Goal: Task Accomplishment & Management: Use online tool/utility

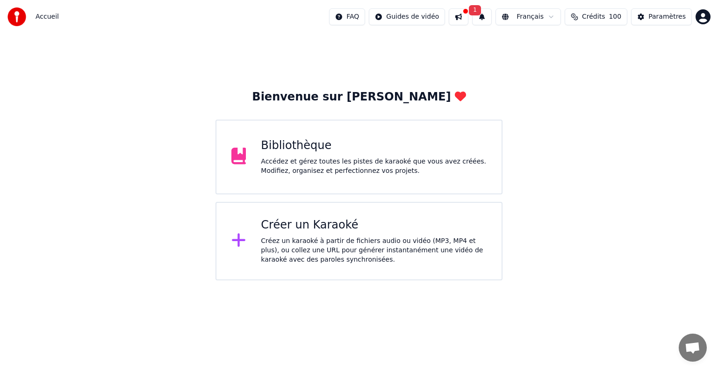
click at [324, 176] on div "Bibliothèque Accédez et gérez toutes les pistes de karaoké que vous avez créées…" at bounding box center [359, 157] width 287 height 75
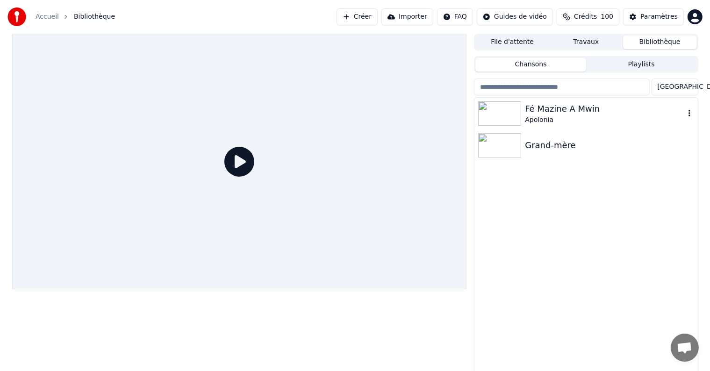
click at [527, 111] on div "Fé Mazine A Mwin" at bounding box center [604, 108] width 159 height 13
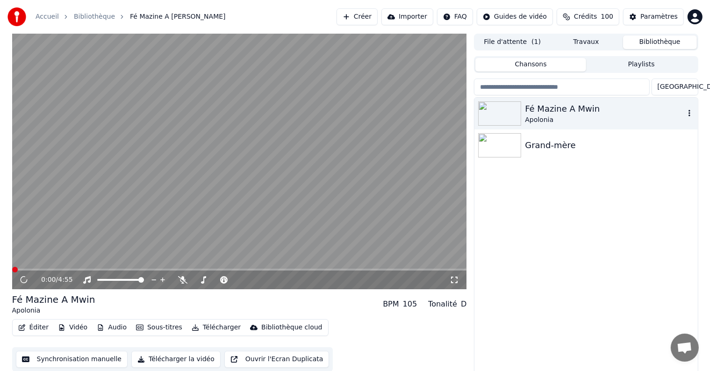
click at [527, 111] on div "Fé Mazine A Mwin" at bounding box center [604, 108] width 159 height 13
click at [126, 282] on span at bounding box center [126, 280] width 6 height 6
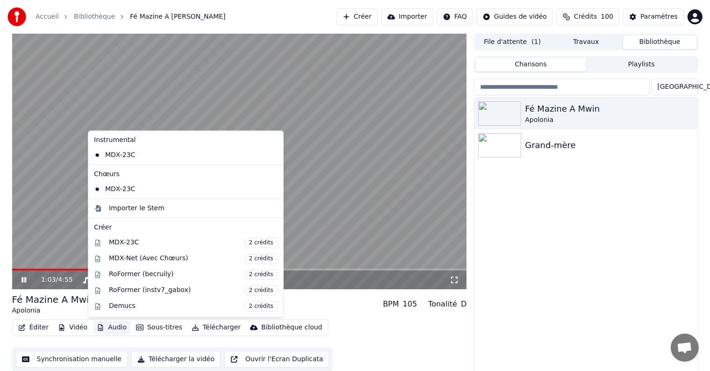
click at [109, 328] on button "Audio" at bounding box center [111, 327] width 37 height 13
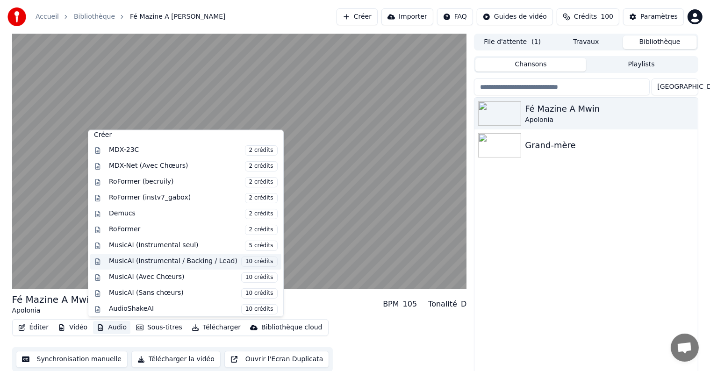
scroll to position [4, 0]
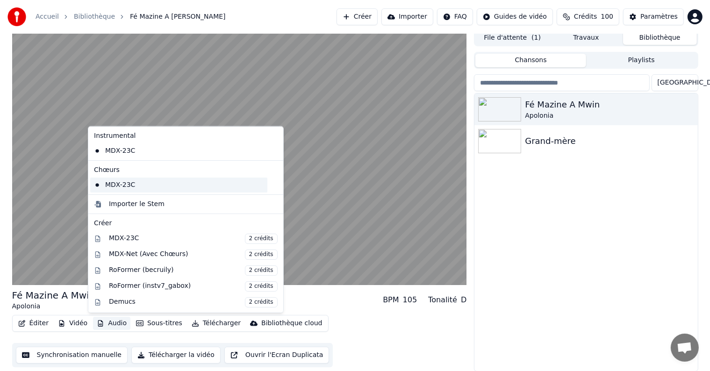
click at [117, 185] on div "MDX-23C" at bounding box center [178, 185] width 177 height 15
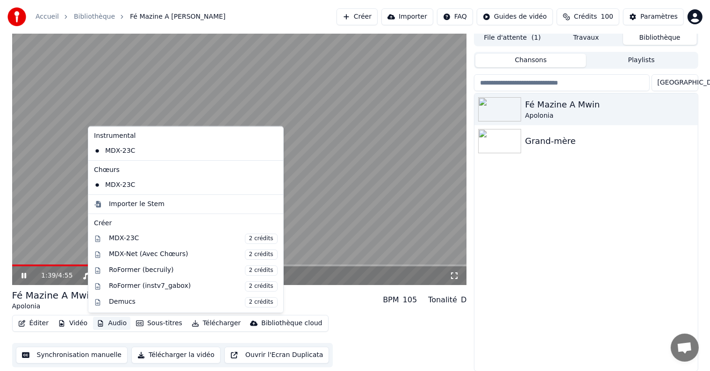
click at [115, 326] on button "Audio" at bounding box center [111, 323] width 37 height 13
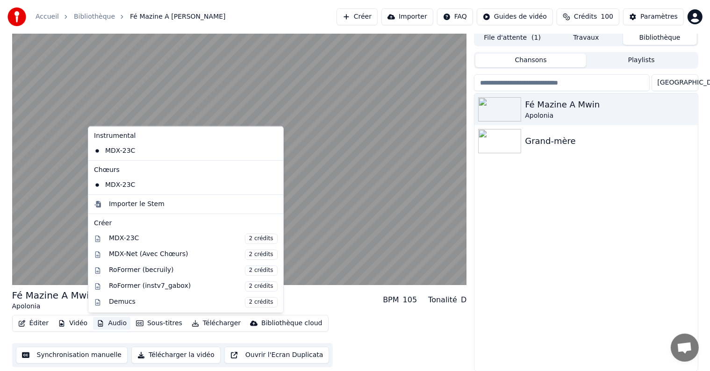
click at [337, 299] on div "Fé Mazine A Mwin Apolonia BPM 105 Tonalité D" at bounding box center [239, 300] width 455 height 22
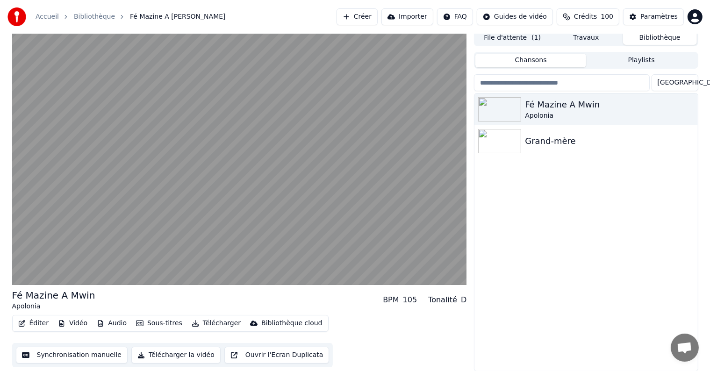
click at [123, 322] on button "Audio" at bounding box center [111, 323] width 37 height 13
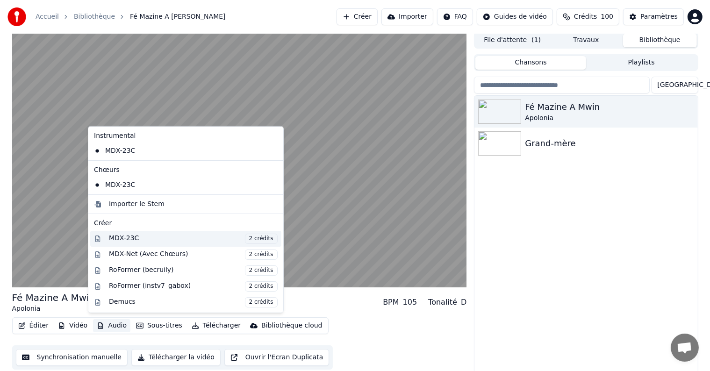
scroll to position [0, 0]
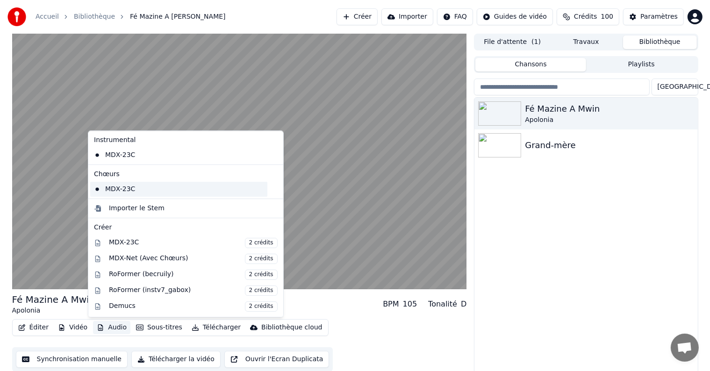
click at [129, 192] on div "MDX-23C" at bounding box center [178, 189] width 177 height 15
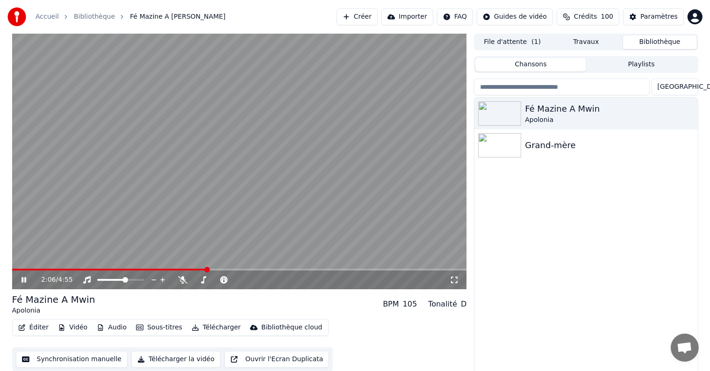
drag, startPoint x: 207, startPoint y: 271, endPoint x: 149, endPoint y: 264, distance: 58.3
click at [44, 273] on span at bounding box center [47, 270] width 6 height 6
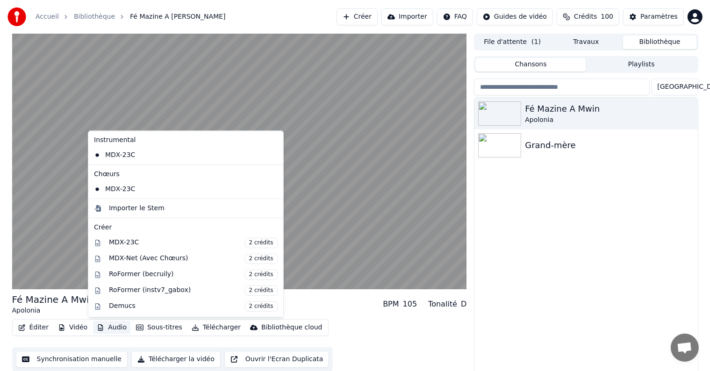
click at [106, 326] on button "Audio" at bounding box center [111, 327] width 37 height 13
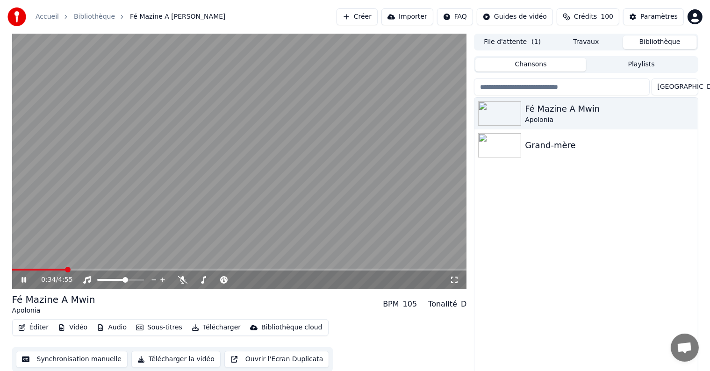
scroll to position [4, 0]
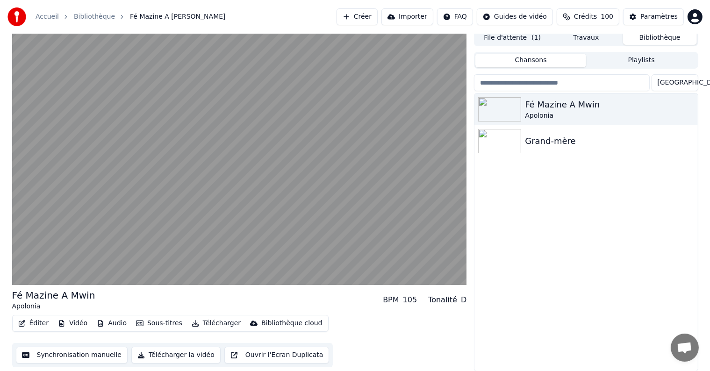
click at [339, 327] on div "Éditer Vidéo Audio Sous-titres Télécharger Bibliothèque cloud Synchronisation m…" at bounding box center [239, 341] width 455 height 52
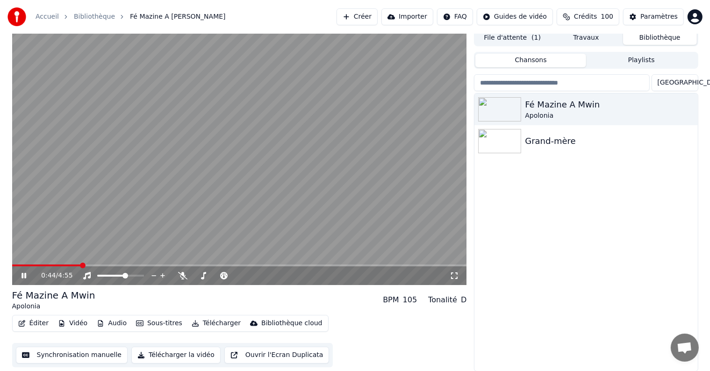
scroll to position [0, 0]
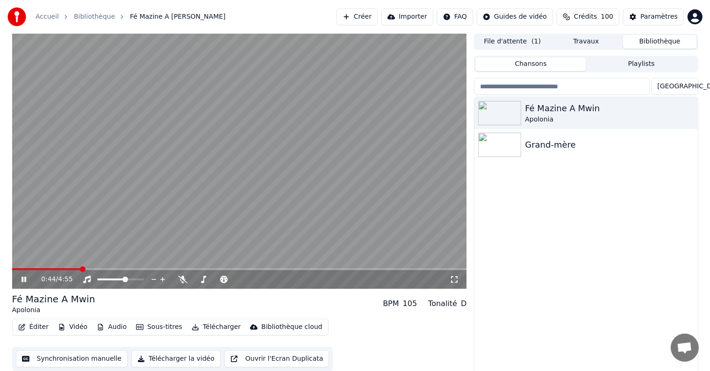
click at [589, 34] on div "File d'attente ( 1 ) Travaux Bibliothèque" at bounding box center [586, 41] width 224 height 17
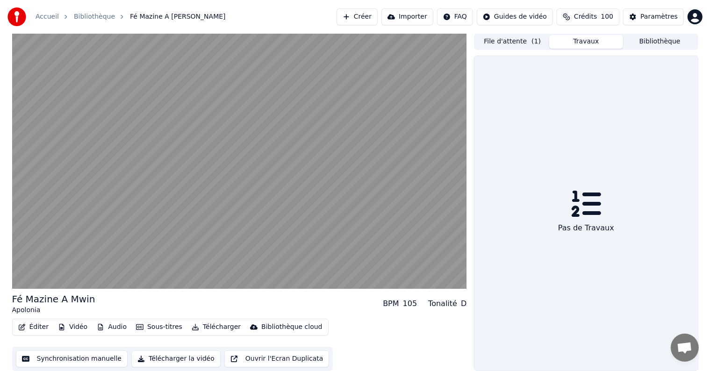
click at [588, 45] on button "Travaux" at bounding box center [586, 42] width 74 height 14
click at [653, 45] on button "Bibliothèque" at bounding box center [660, 42] width 74 height 14
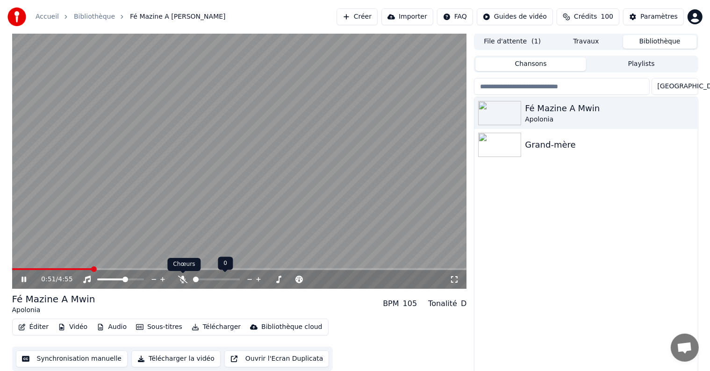
click at [180, 279] on icon at bounding box center [182, 279] width 9 height 7
click at [181, 279] on icon at bounding box center [182, 279] width 9 height 7
click at [238, 281] on span at bounding box center [237, 280] width 6 height 6
click at [45, 273] on div "1:13 / 4:55" at bounding box center [239, 279] width 455 height 19
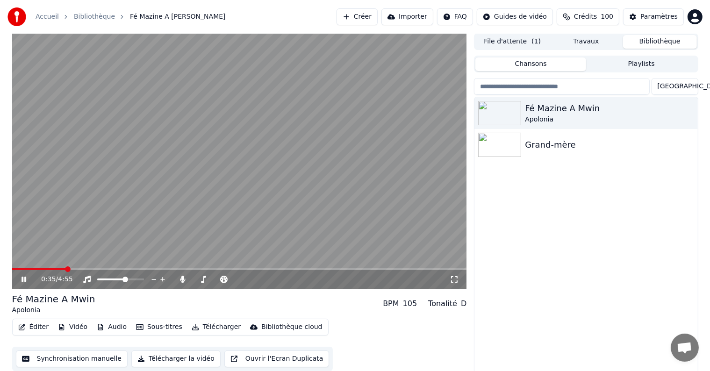
click at [65, 267] on span at bounding box center [68, 270] width 6 height 6
click at [144, 281] on span at bounding box center [141, 280] width 6 height 6
click at [182, 279] on icon at bounding box center [182, 279] width 5 height 7
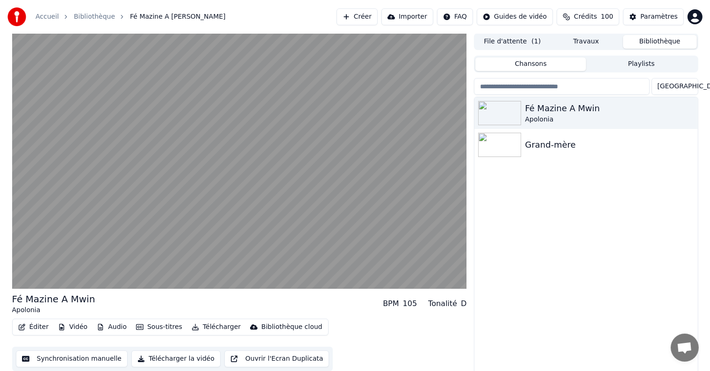
click at [78, 325] on button "Vidéo" at bounding box center [72, 327] width 37 height 13
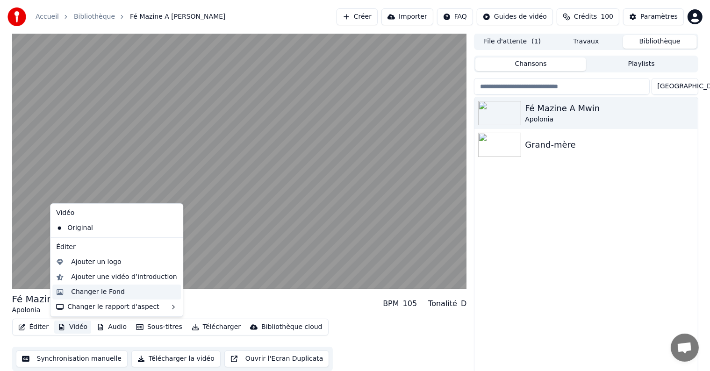
click at [90, 292] on div "Changer le Fond" at bounding box center [98, 292] width 54 height 9
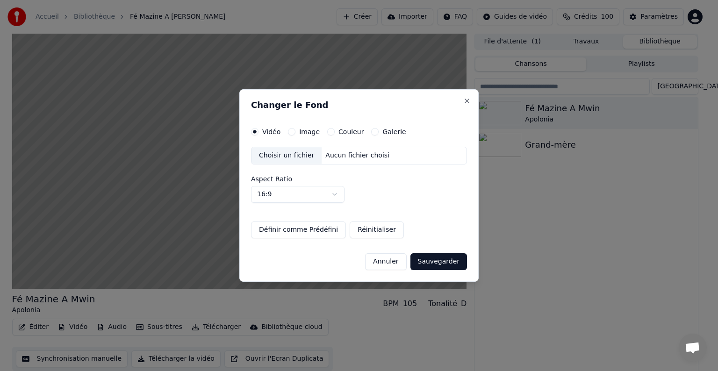
click at [291, 131] on button "Image" at bounding box center [291, 131] width 7 height 7
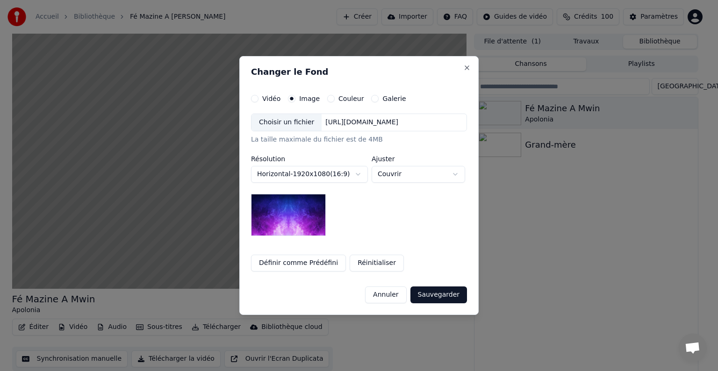
click at [296, 224] on img at bounding box center [288, 215] width 75 height 42
click at [368, 262] on button "Réinitialiser" at bounding box center [377, 263] width 54 height 17
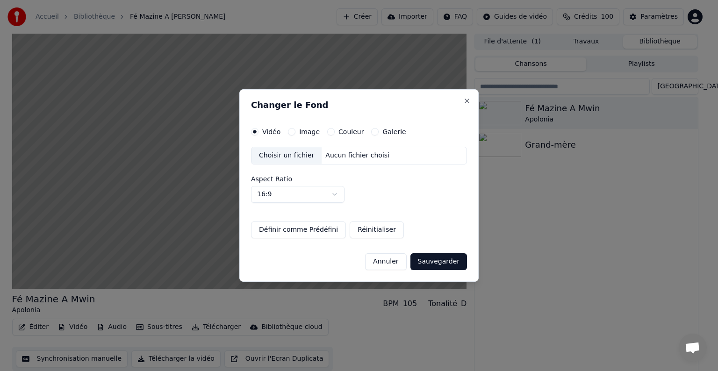
click at [292, 131] on button "Image" at bounding box center [291, 131] width 7 height 7
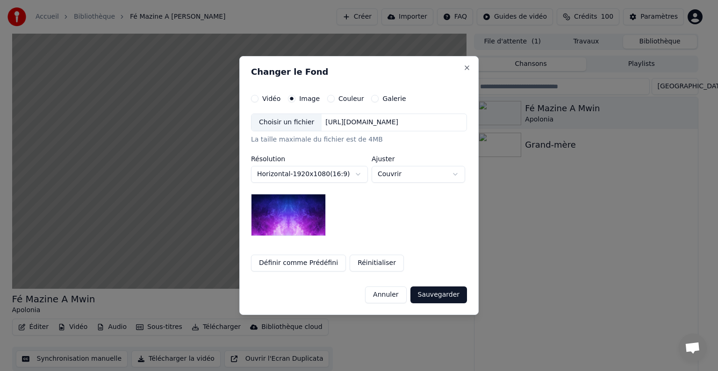
click at [295, 223] on img at bounding box center [288, 215] width 75 height 42
click at [300, 267] on button "Définir comme Prédéfini" at bounding box center [298, 263] width 95 height 17
click at [301, 262] on button "Définir comme Prédéfini" at bounding box center [298, 263] width 95 height 17
click at [301, 262] on button "Réinitialiser" at bounding box center [318, 263] width 54 height 17
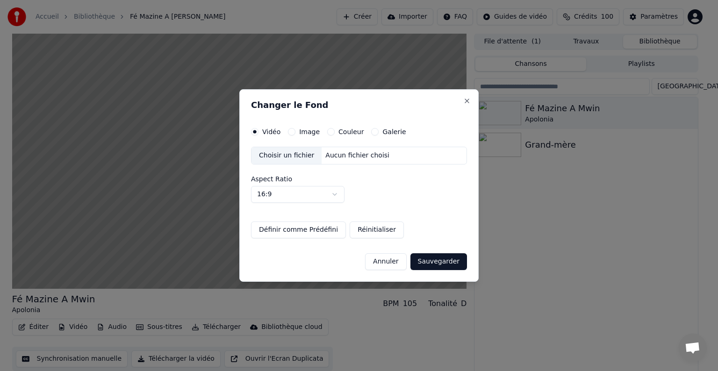
click at [292, 133] on button "Image" at bounding box center [291, 131] width 7 height 7
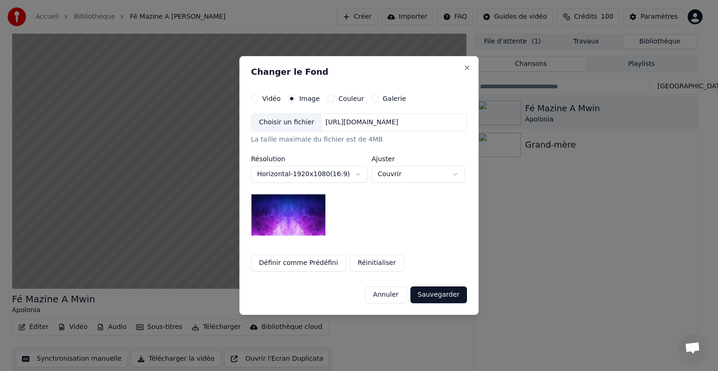
click at [287, 219] on img at bounding box center [288, 215] width 75 height 42
click at [327, 101] on button "Couleur" at bounding box center [330, 98] width 7 height 7
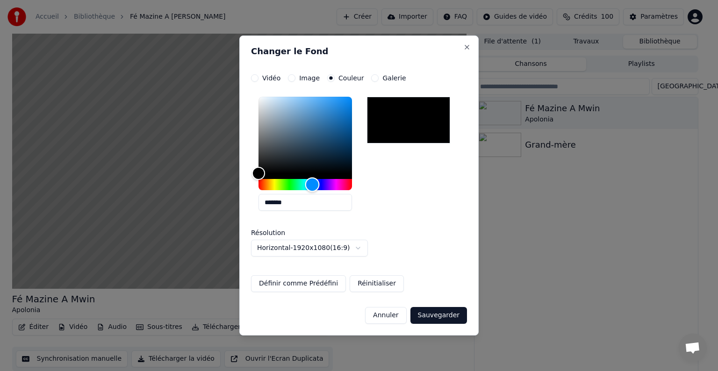
drag, startPoint x: 261, startPoint y: 184, endPoint x: 311, endPoint y: 188, distance: 49.7
click at [311, 188] on div "Hue" at bounding box center [312, 185] width 14 height 14
click at [458, 314] on button "Sauvegarder" at bounding box center [439, 315] width 57 height 17
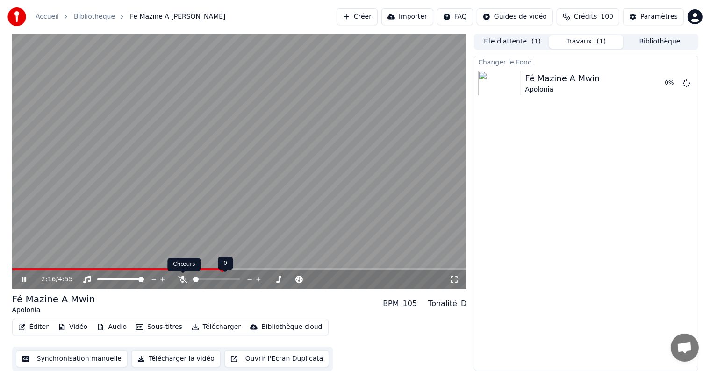
click at [180, 277] on icon at bounding box center [182, 279] width 9 height 7
click at [12, 272] on span at bounding box center [15, 270] width 6 height 6
click at [183, 232] on video at bounding box center [239, 161] width 455 height 256
click at [243, 269] on span at bounding box center [243, 270] width 6 height 6
click at [204, 247] on video at bounding box center [239, 161] width 455 height 256
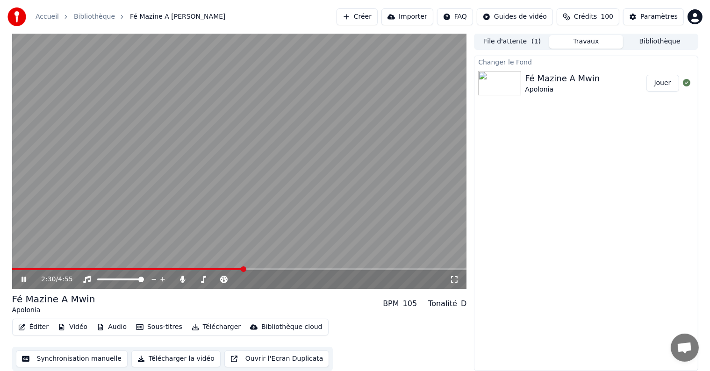
click at [203, 248] on video at bounding box center [239, 161] width 455 height 256
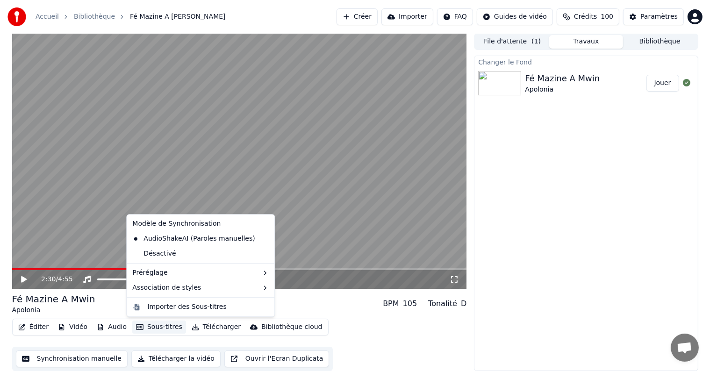
click at [146, 329] on button "Sous-titres" at bounding box center [159, 327] width 54 height 13
click at [353, 329] on div "Éditer Vidéo Audio Sous-titres Télécharger Bibliothèque cloud Synchronisation m…" at bounding box center [239, 345] width 455 height 52
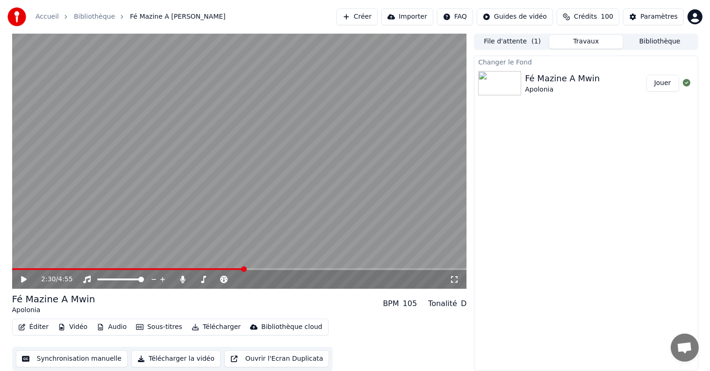
click at [58, 359] on button "Synchronisation manuelle" at bounding box center [72, 359] width 112 height 17
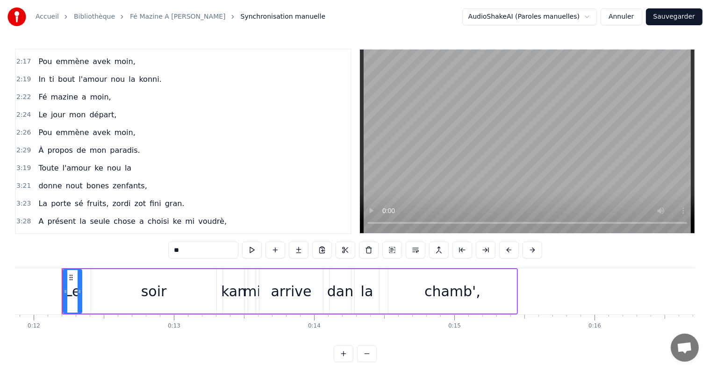
scroll to position [514, 0]
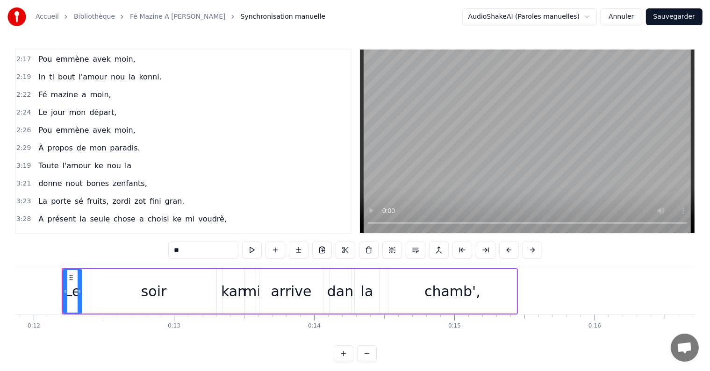
click at [135, 139] on div "2:29 À propos de mon paradis." at bounding box center [183, 148] width 335 height 18
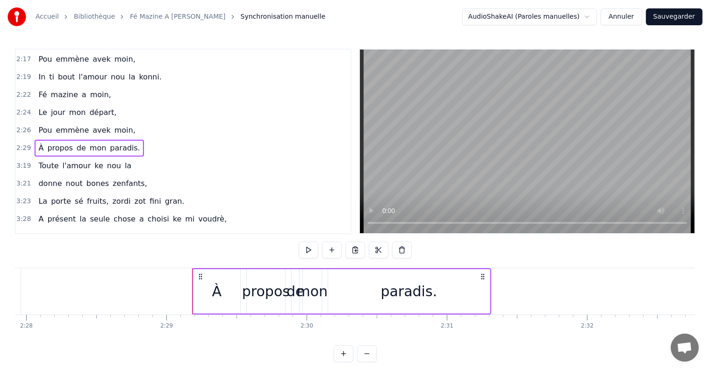
scroll to position [0, 20879]
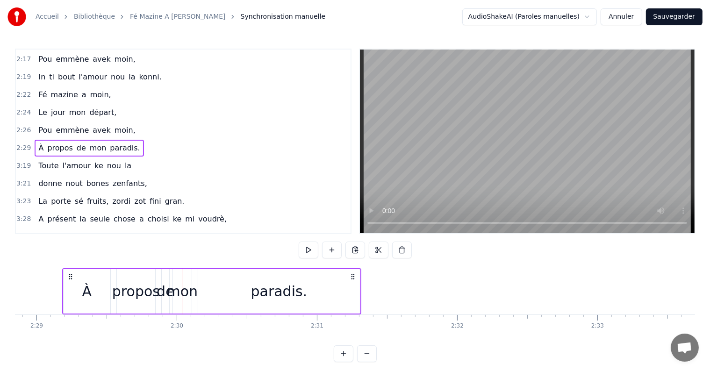
click at [57, 143] on span "propos" at bounding box center [59, 148] width 27 height 11
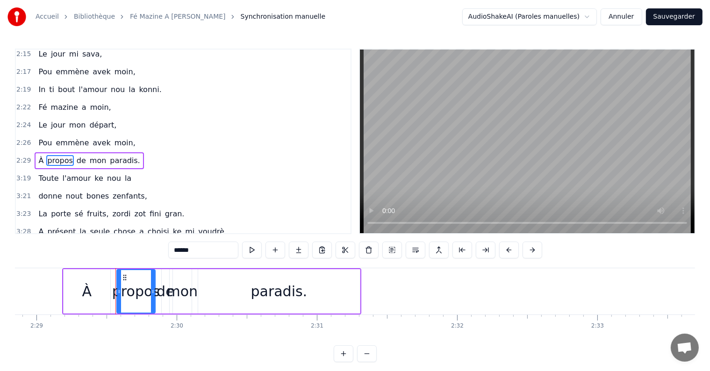
scroll to position [501, 0]
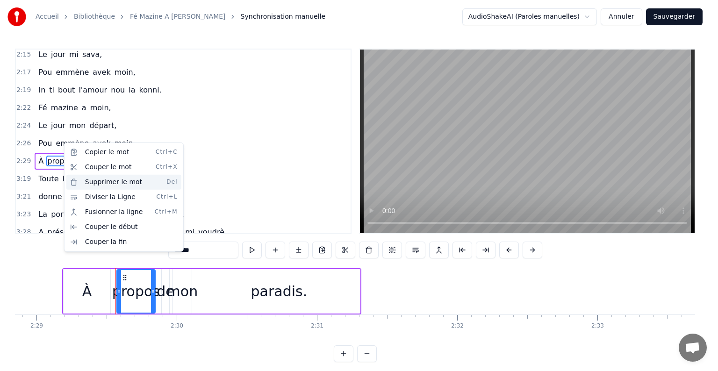
click at [103, 181] on div "Supprimer le mot Del" at bounding box center [123, 182] width 115 height 15
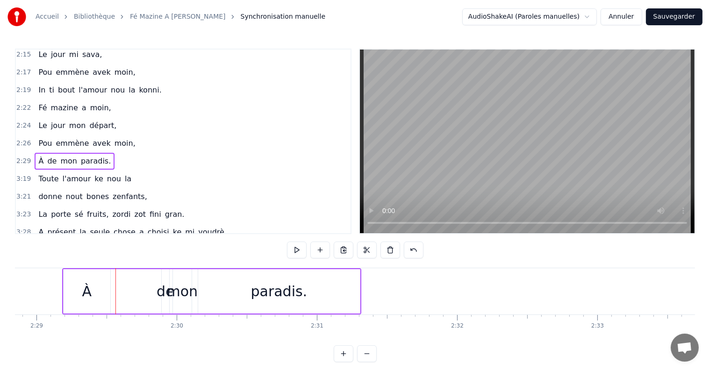
drag, startPoint x: 53, startPoint y: 143, endPoint x: 38, endPoint y: 144, distance: 15.0
click at [38, 153] on div "À de mon paradis." at bounding box center [75, 161] width 80 height 17
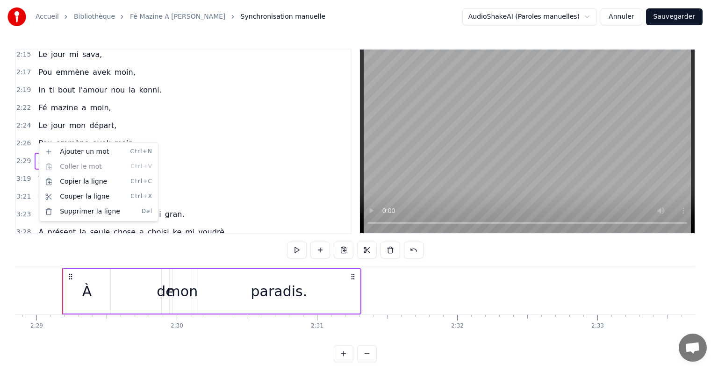
click at [37, 140] on html "Accueil Bibliothèque Fé Mazine A Mwin • Apolonia Synchronisation manuelle Audio…" at bounding box center [359, 188] width 718 height 377
click at [36, 139] on html "Accueil Bibliothèque Fé Mazine A Mwin • Apolonia Synchronisation manuelle Audio…" at bounding box center [359, 188] width 718 height 377
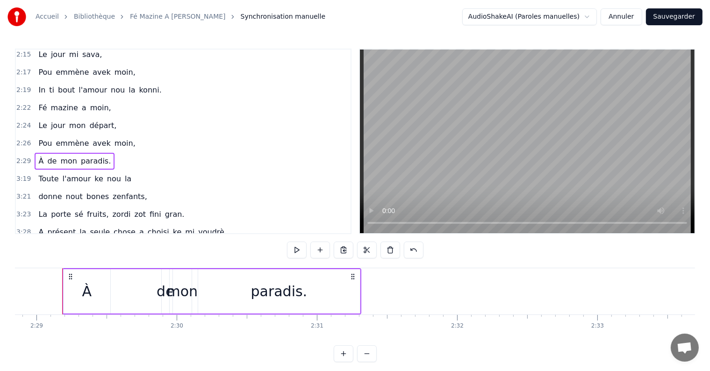
click at [37, 156] on span "À" at bounding box center [40, 161] width 7 height 11
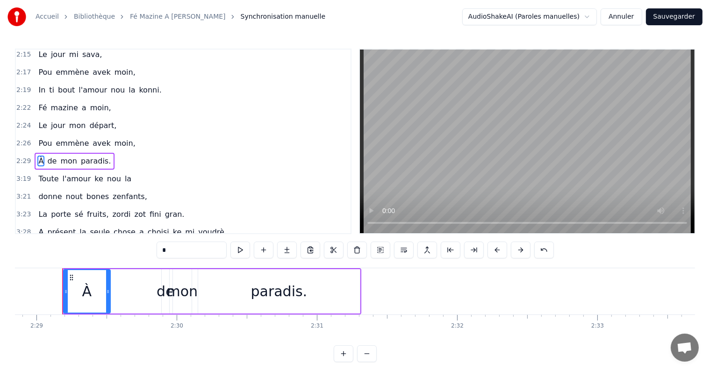
click at [37, 156] on span "À" at bounding box center [40, 161] width 7 height 11
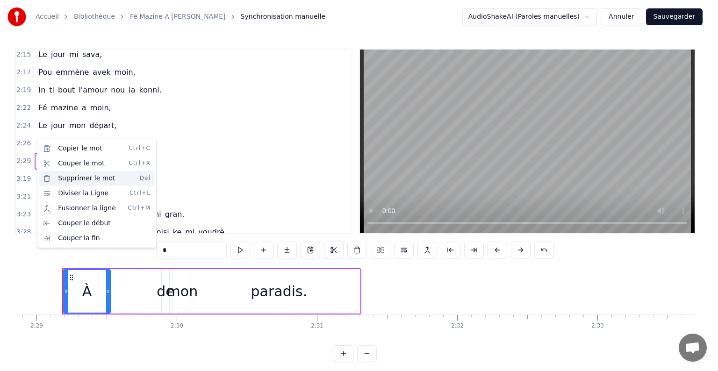
click at [80, 179] on div "Supprimer le mot Del" at bounding box center [96, 178] width 115 height 15
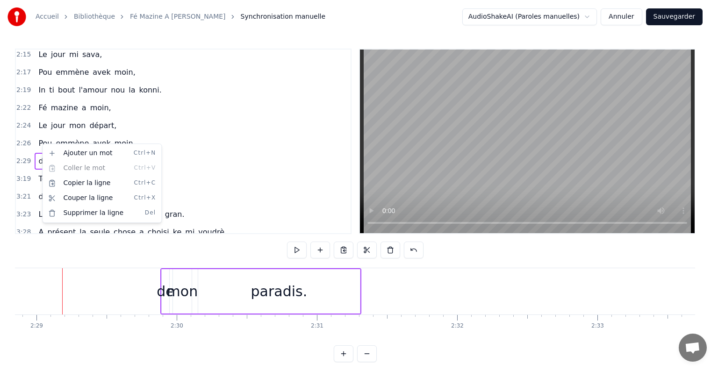
click at [41, 139] on html "Accueil Bibliothèque Fé Mazine A Mwin • Apolonia Synchronisation manuelle Audio…" at bounding box center [359, 188] width 718 height 377
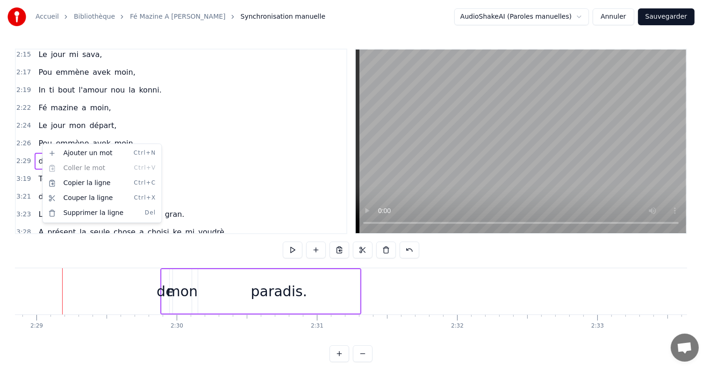
click at [41, 156] on span "de" at bounding box center [42, 161] width 11 height 11
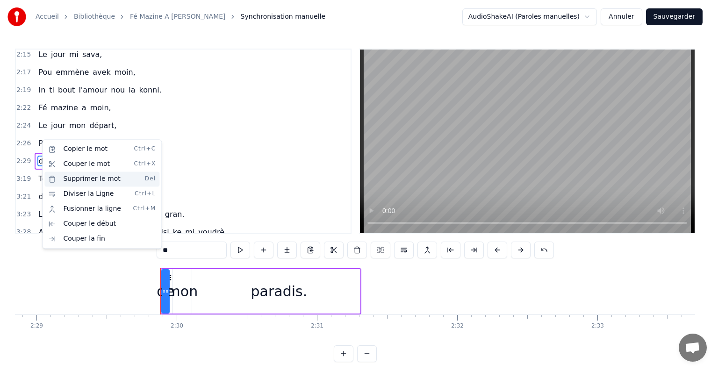
click at [85, 180] on div "Supprimer le mot Del" at bounding box center [101, 179] width 115 height 15
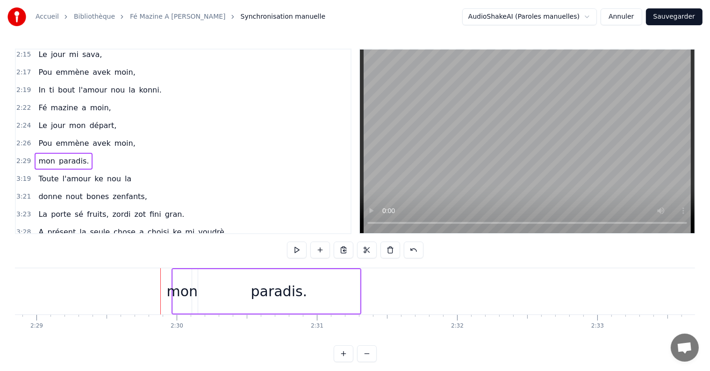
click at [39, 156] on span "mon" at bounding box center [46, 161] width 19 height 11
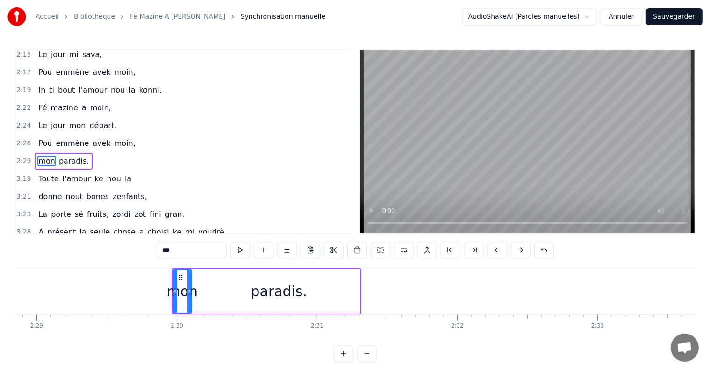
click at [52, 153] on div "mon paradis." at bounding box center [64, 161] width 58 height 17
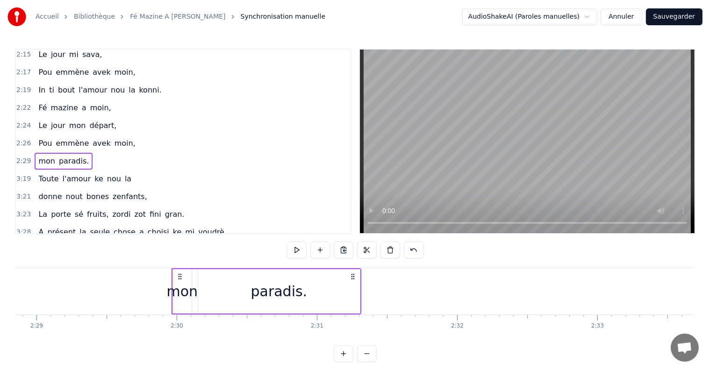
click at [52, 153] on div "mon paradis." at bounding box center [64, 161] width 58 height 17
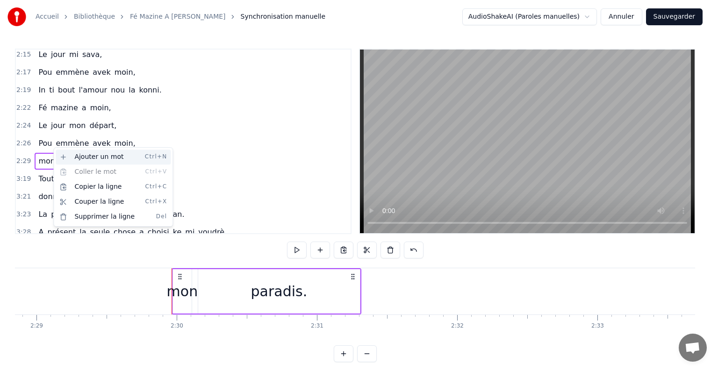
click at [80, 159] on div "Ajouter un mot Ctrl+N" at bounding box center [113, 157] width 115 height 15
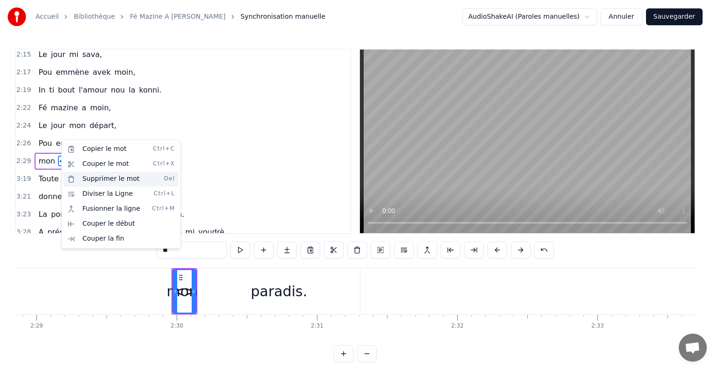
click at [110, 180] on div "Supprimer le mot Del" at bounding box center [121, 179] width 115 height 15
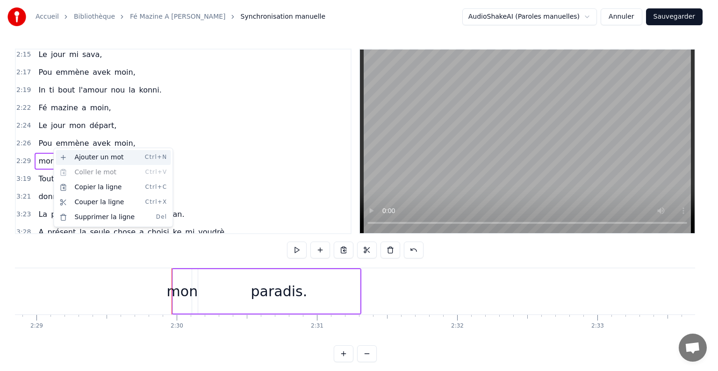
click at [100, 159] on div "Ajouter un mot Ctrl+N" at bounding box center [113, 157] width 115 height 15
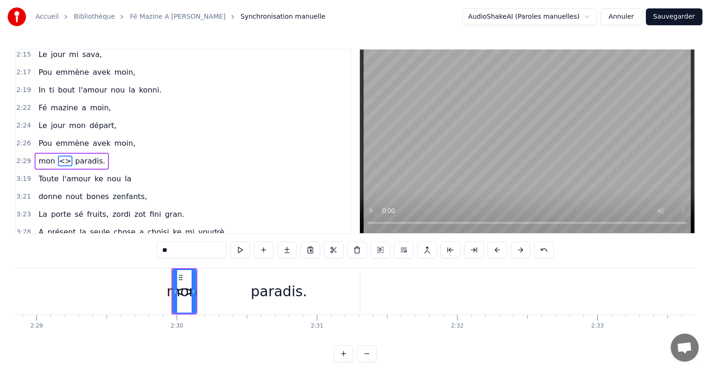
click at [184, 301] on div "<>" at bounding box center [184, 291] width 23 height 21
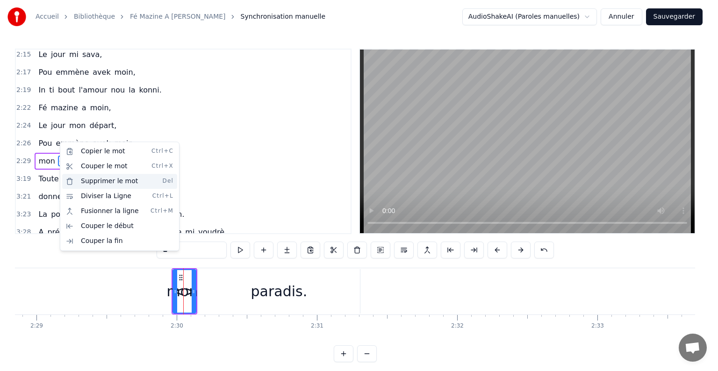
click at [104, 182] on div "Supprimer le mot Del" at bounding box center [119, 181] width 115 height 15
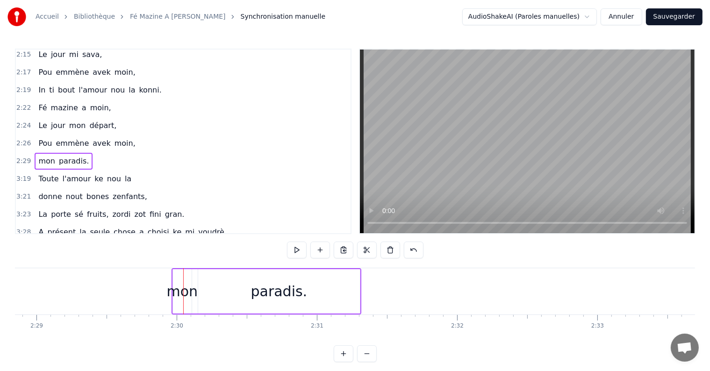
click at [35, 153] on div "mon paradis." at bounding box center [64, 161] width 58 height 17
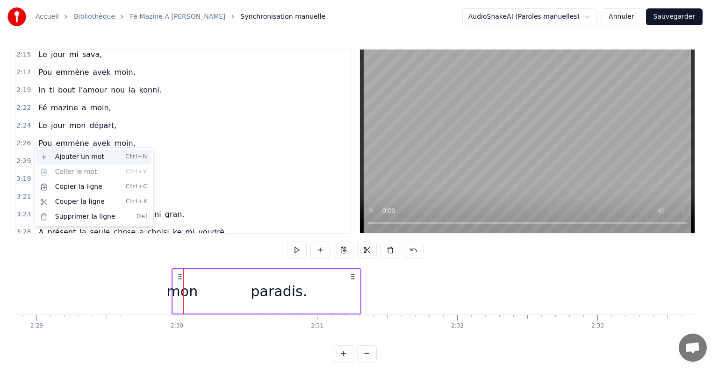
click at [78, 159] on div "Ajouter un mot Ctrl+N" at bounding box center [93, 157] width 115 height 15
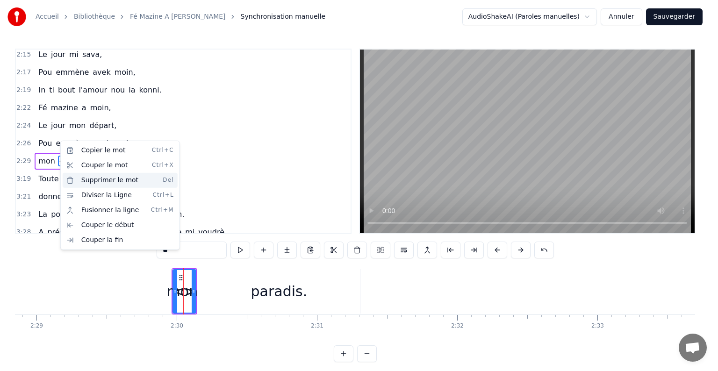
click at [104, 181] on div "Supprimer le mot Del" at bounding box center [120, 180] width 115 height 15
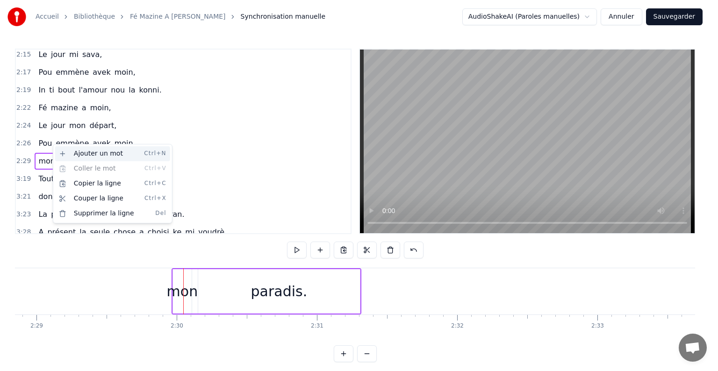
click at [71, 153] on div "Ajouter un mot Ctrl+N" at bounding box center [112, 153] width 115 height 15
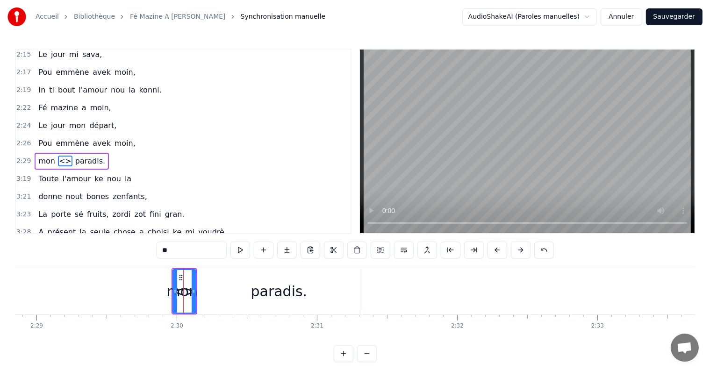
click at [59, 156] on span "<>" at bounding box center [65, 161] width 14 height 11
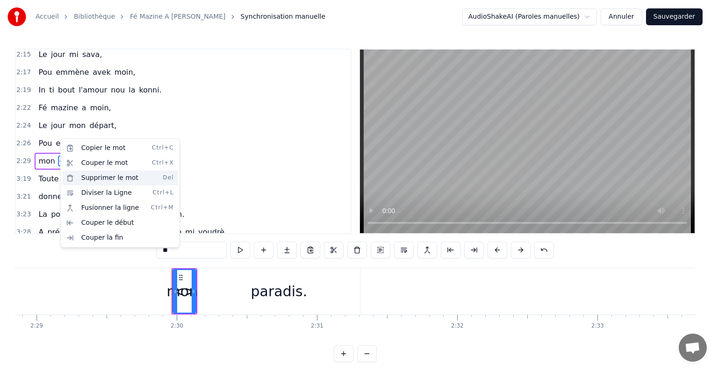
click at [101, 174] on div "Supprimer le mot Del" at bounding box center [120, 178] width 115 height 15
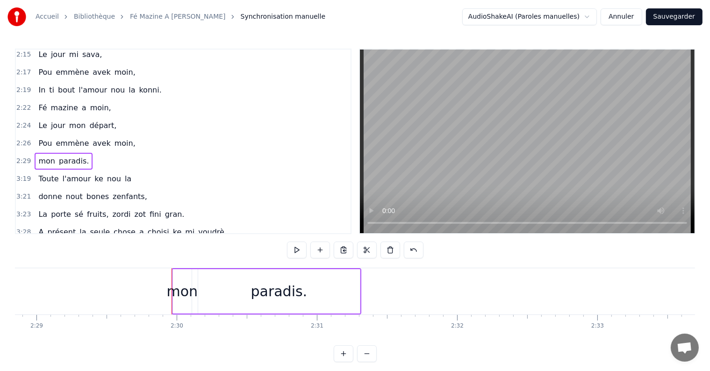
click at [76, 153] on div "mon paradis." at bounding box center [64, 161] width 58 height 17
click at [51, 153] on div "mon paradis." at bounding box center [64, 161] width 58 height 17
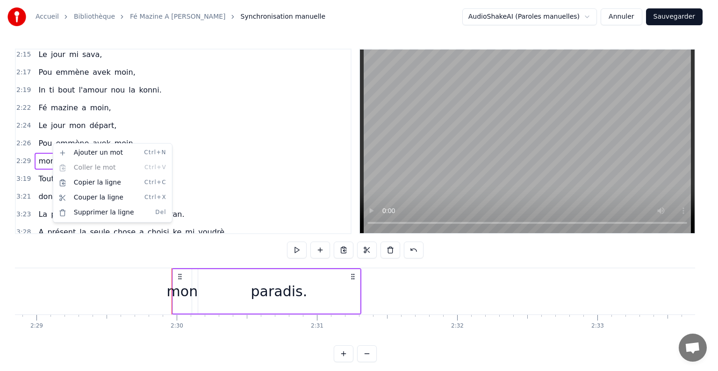
click at [214, 292] on html "Accueil Bibliothèque Fé Mazine A Mwin • Apolonia Synchronisation manuelle Audio…" at bounding box center [359, 188] width 718 height 377
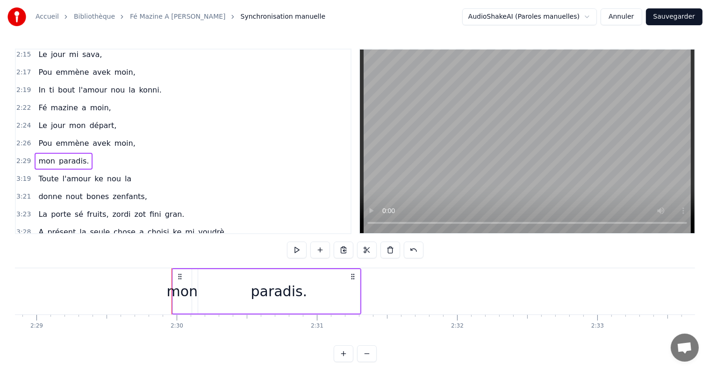
click at [208, 293] on div "paradis." at bounding box center [279, 291] width 162 height 44
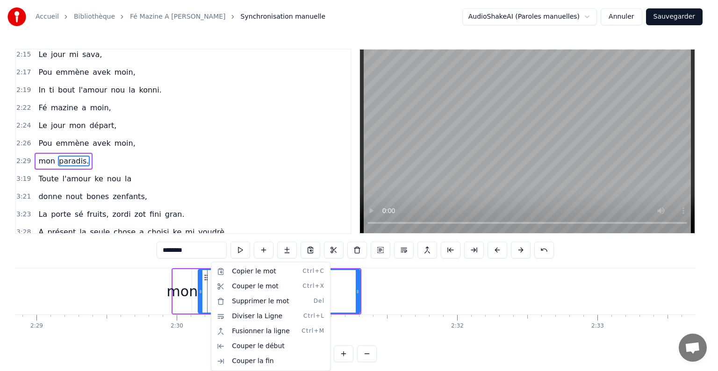
click at [198, 138] on html "Accueil Bibliothèque Fé Mazine A Mwin • Apolonia Synchronisation manuelle Audio…" at bounding box center [359, 188] width 718 height 377
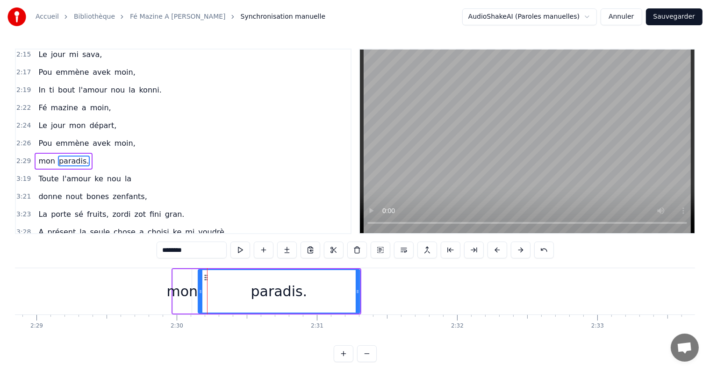
click at [197, 152] on div "2:29 mon paradis." at bounding box center [183, 161] width 335 height 18
